Goal: Transaction & Acquisition: Purchase product/service

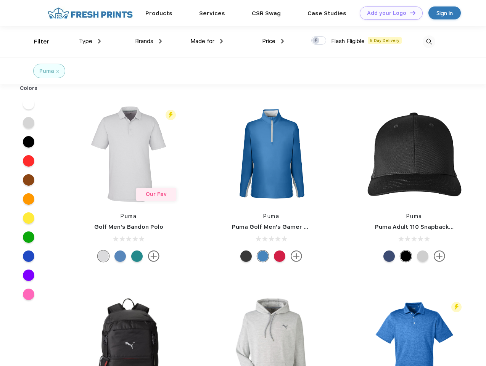
scroll to position [0, 0]
click at [388, 13] on link "Add your Logo Design Tool" at bounding box center [391, 12] width 63 height 13
click at [0, 0] on div "Design Tool" at bounding box center [0, 0] width 0 height 0
click at [409, 13] on link "Add your Logo Design Tool" at bounding box center [391, 12] width 63 height 13
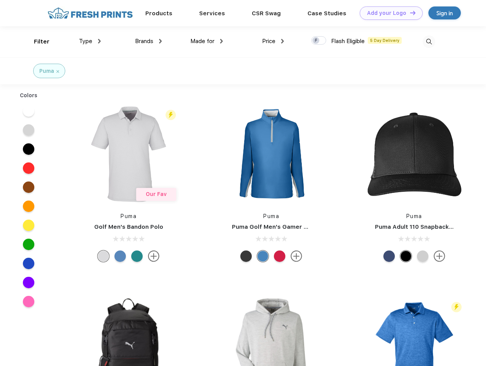
click at [37, 42] on div "Filter" at bounding box center [42, 41] width 16 height 9
click at [90, 41] on span "Type" at bounding box center [85, 41] width 13 height 7
click at [148, 41] on span "Brands" at bounding box center [144, 41] width 18 height 7
click at [207, 41] on span "Made for" at bounding box center [202, 41] width 24 height 7
click at [273, 41] on span "Price" at bounding box center [268, 41] width 13 height 7
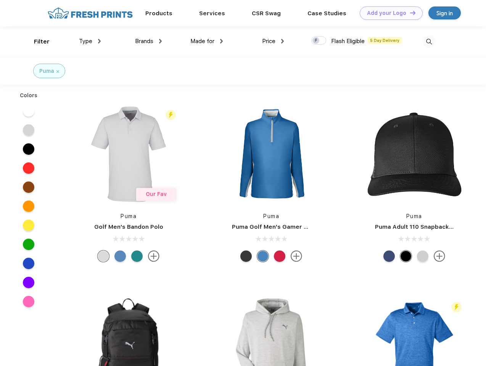
click at [319, 41] on div at bounding box center [318, 40] width 15 height 8
click at [316, 41] on input "checkbox" at bounding box center [313, 38] width 5 height 5
click at [429, 42] on img at bounding box center [429, 41] width 13 height 13
